Goal: Task Accomplishment & Management: Complete application form

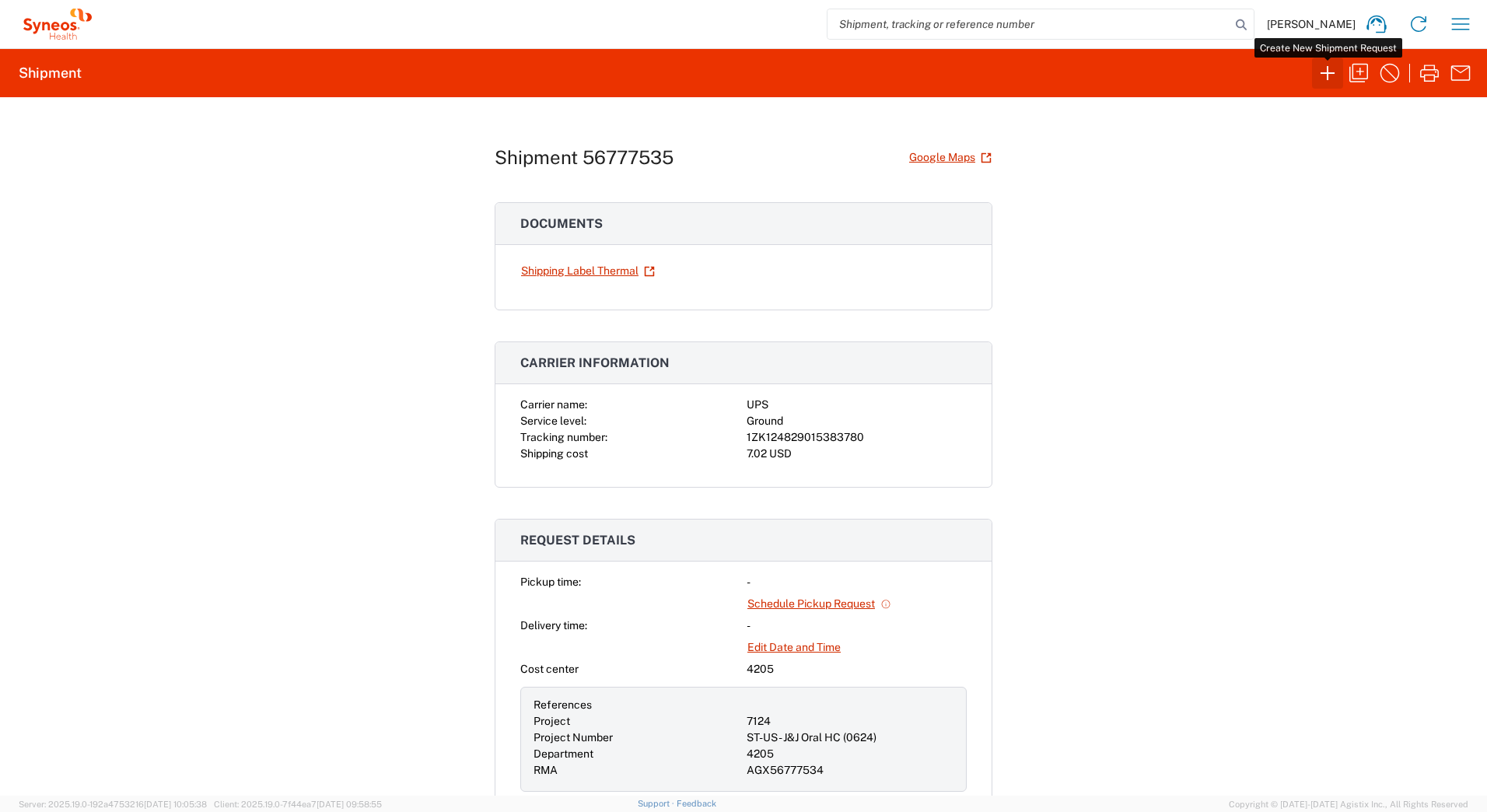
click at [1326, 76] on icon "button" at bounding box center [1327, 73] width 25 height 25
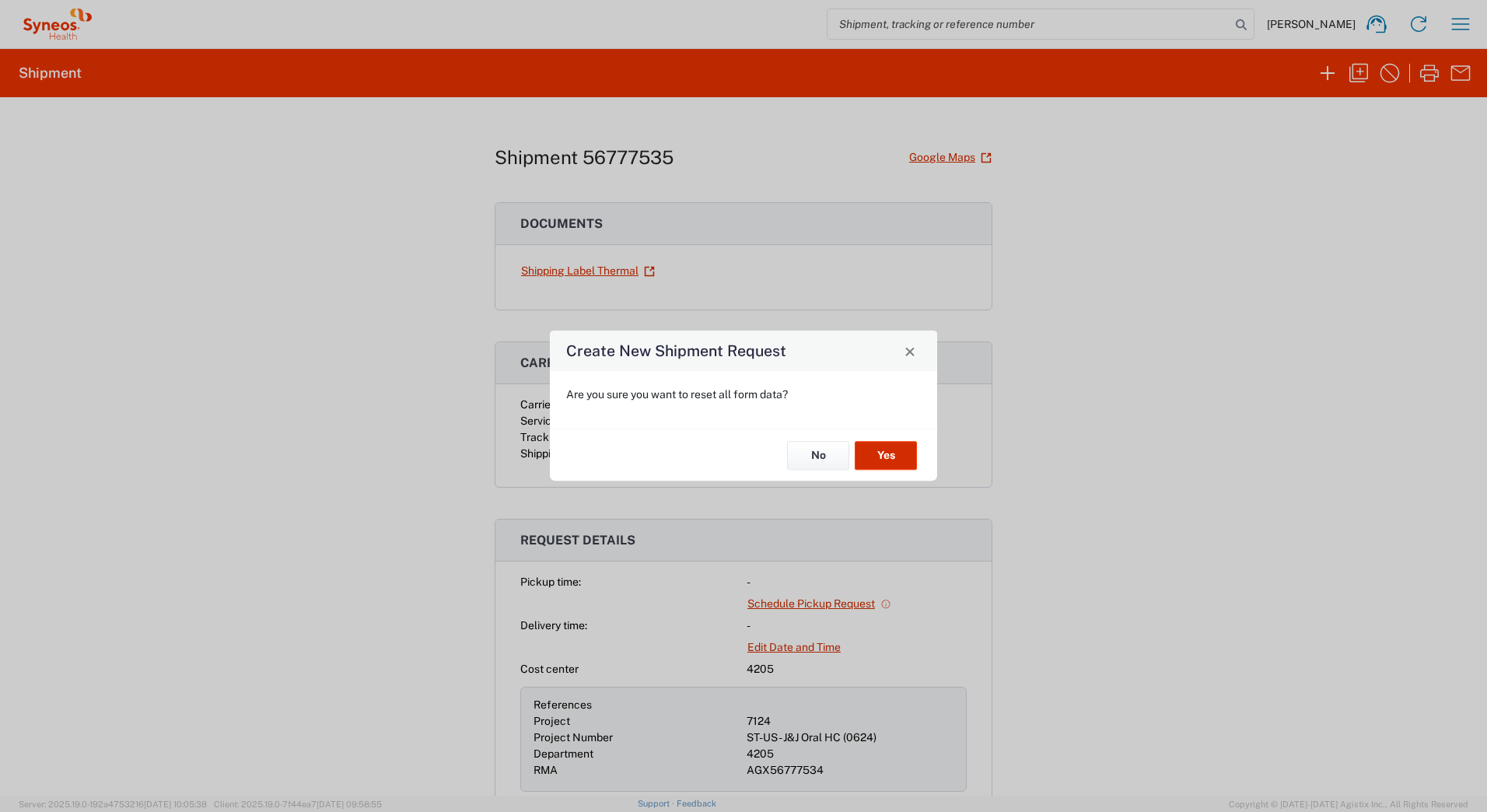
click at [899, 462] on button "Yes" at bounding box center [886, 455] width 63 height 29
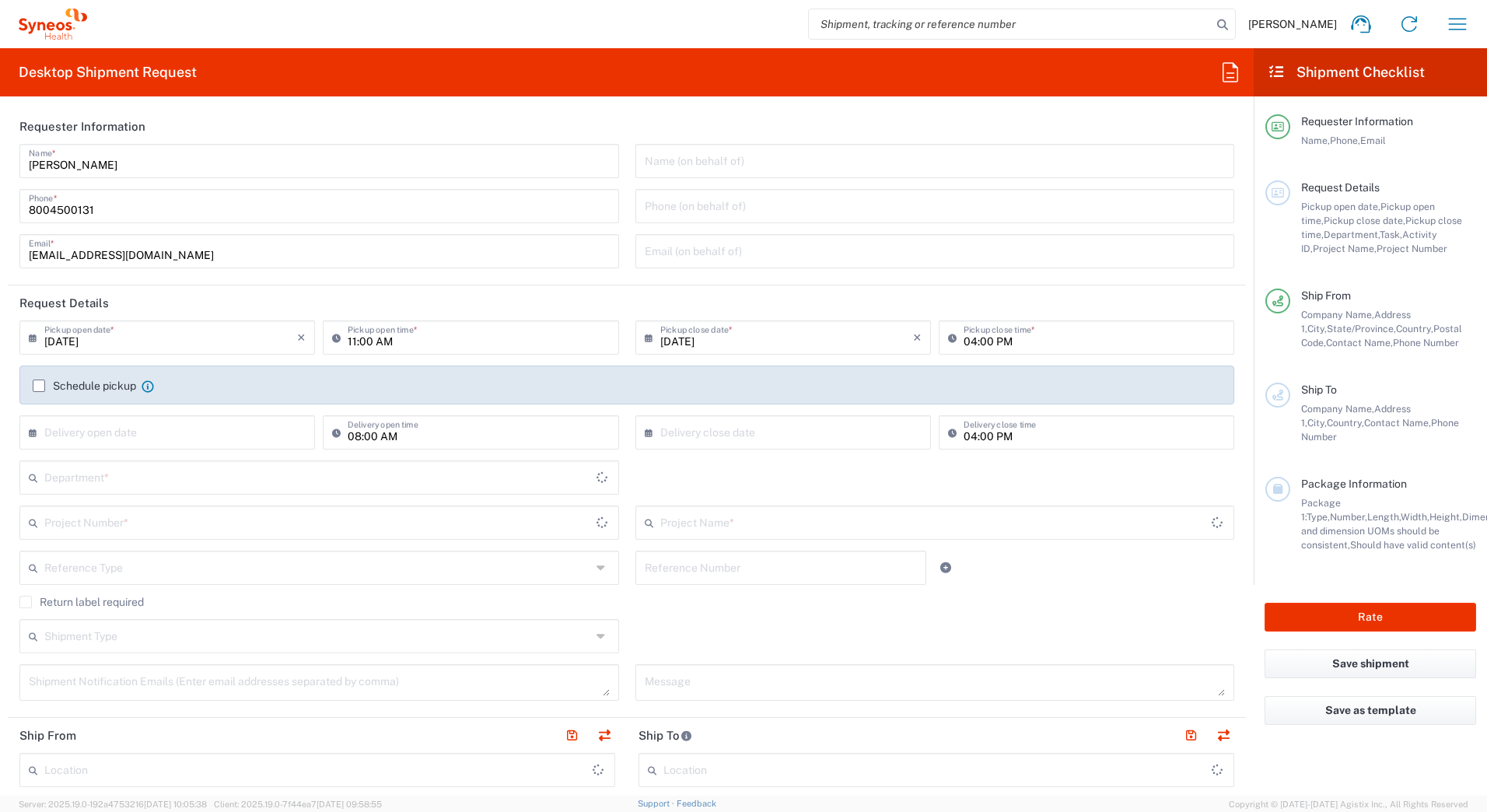
type input "New Jersey"
type input "United States"
type input "4205"
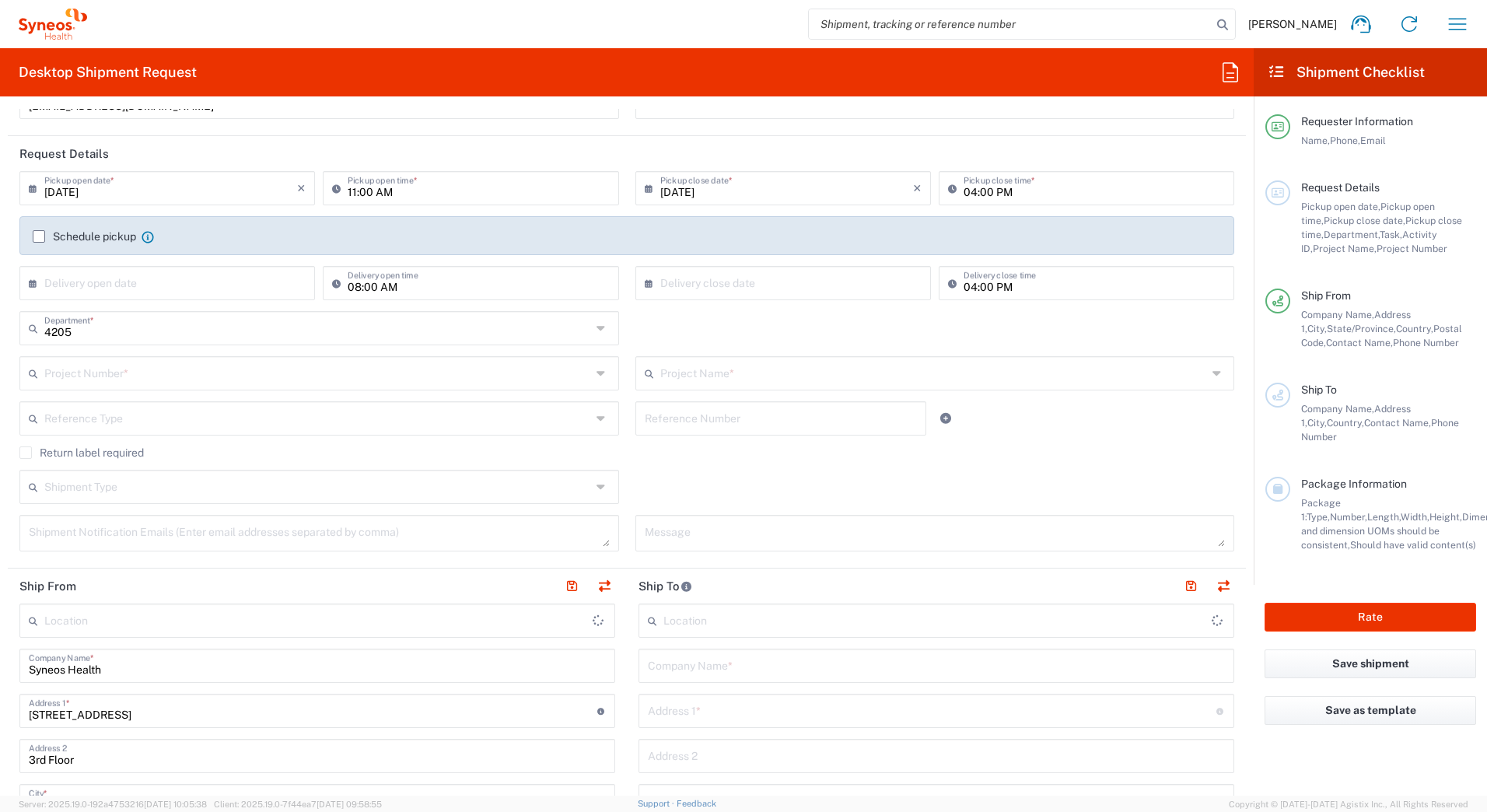
scroll to position [155, 0]
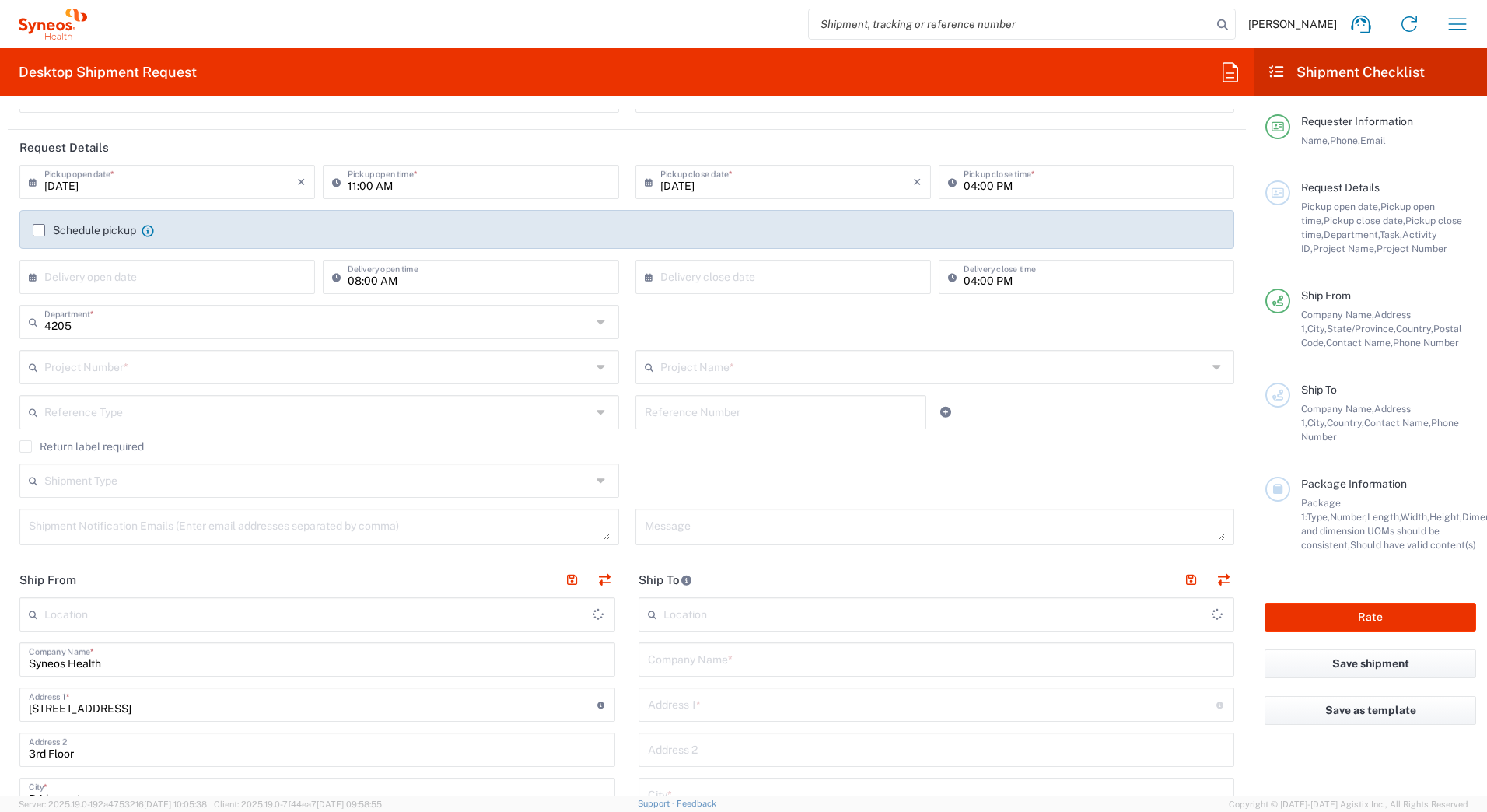
type input "Syneos Health Commercial Servi- NJ US"
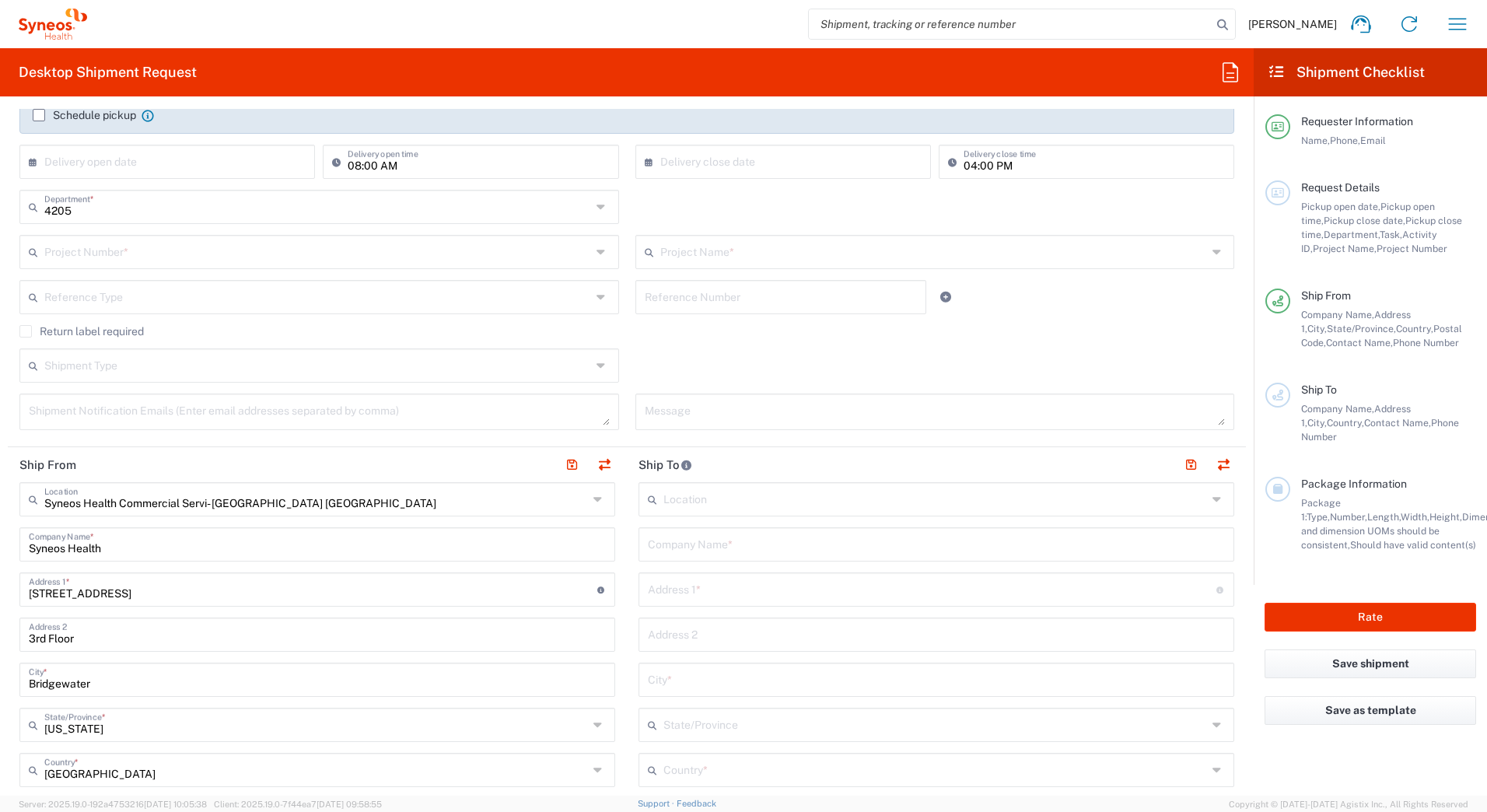
scroll to position [0, 0]
